Goal: Information Seeking & Learning: Learn about a topic

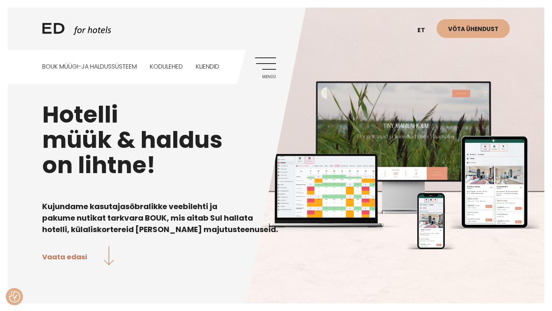
click at [260, 63] on link "Menüü" at bounding box center [265, 68] width 21 height 21
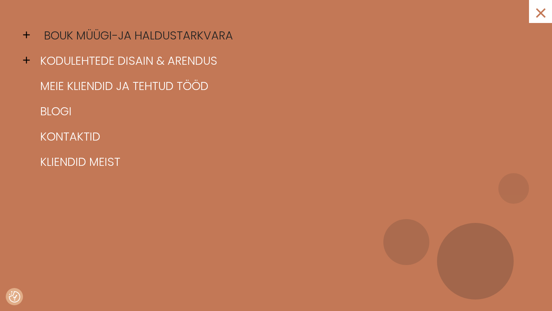
click at [125, 33] on link "BOUK müügi-ja haldustarkvara" at bounding box center [285, 35] width 495 height 25
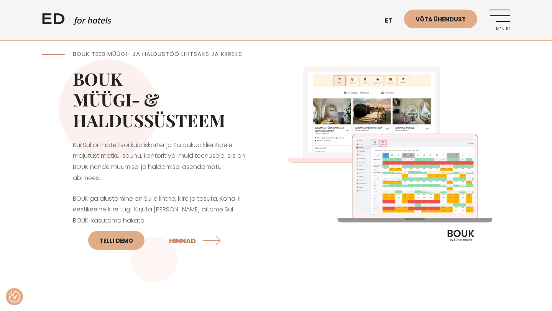
click at [501, 17] on link "Menüü" at bounding box center [499, 20] width 21 height 21
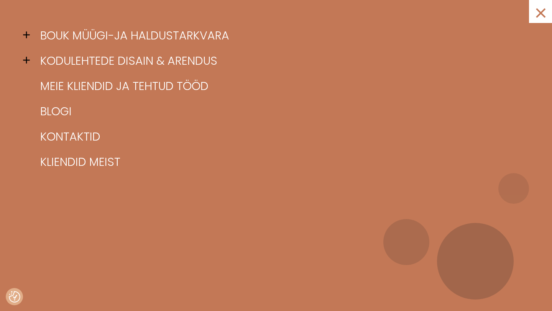
click at [28, 36] on span at bounding box center [29, 35] width 12 height 12
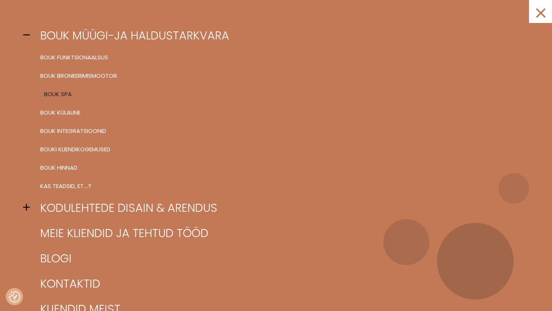
click at [59, 93] on link "BOUK SPA" at bounding box center [285, 94] width 495 height 18
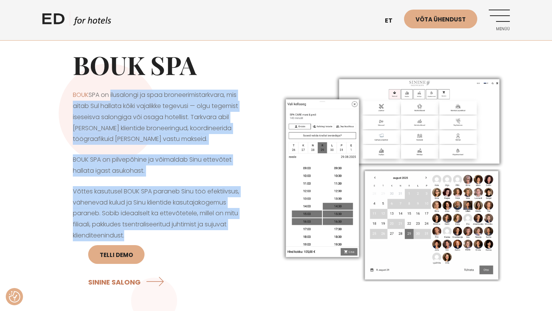
drag, startPoint x: 112, startPoint y: 94, endPoint x: 240, endPoint y: 233, distance: 189.4
click at [240, 233] on div "BOUK SPA BOUK SPA on ilusalongi ja spaa broneerimistarkvara, mis aitab Sul hall…" at bounding box center [159, 178] width 234 height 294
copy div "ilusalongi ja spaa broneerimistarkvara, mis aitab Sul hallata kõiki vajalikke t…"
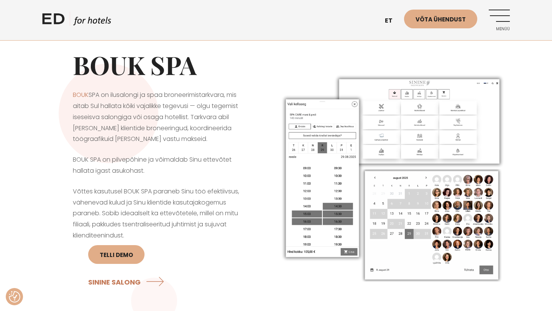
click at [185, 258] on p "Võttes kasutusel BOUK SPA paraneb Sinu töö efektiivsus, vähenevad kulud ja Sinu…" at bounding box center [159, 241] width 173 height 110
click at [158, 239] on p "Võttes kasutusel BOUK SPA paraneb Sinu töö efektiivsus, vähenevad kulud ja Sinu…" at bounding box center [159, 241] width 173 height 110
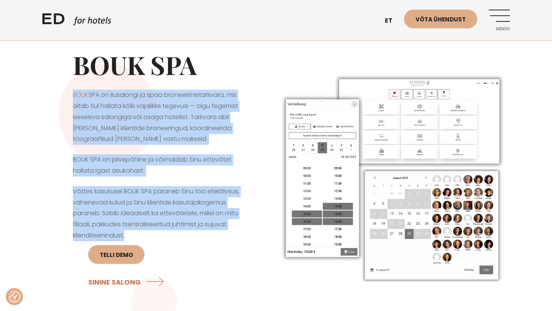
drag, startPoint x: 130, startPoint y: 239, endPoint x: 68, endPoint y: 93, distance: 157.9
click at [68, 93] on div "BOUK SPA BOUK SPA on ilusalongi ja spaa broneerimistarkvara, mis aitab Sul hall…" at bounding box center [159, 178] width 234 height 294
